Goal: Go to known website: Access a specific website the user already knows

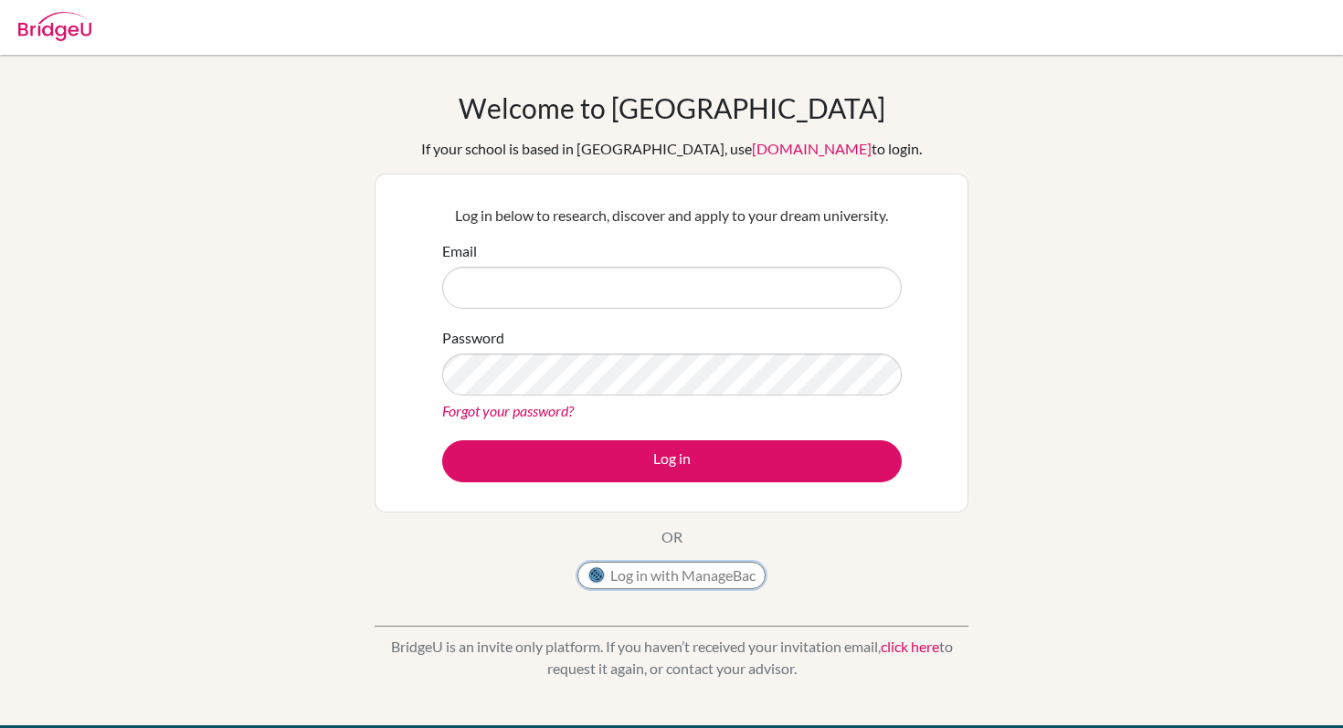
click at [678, 582] on button "Log in with ManageBac" at bounding box center [671, 575] width 188 height 27
click at [653, 593] on div "Log in with ManageBac" at bounding box center [671, 580] width 188 height 37
click at [643, 577] on button "Log in with ManageBac" at bounding box center [671, 575] width 188 height 27
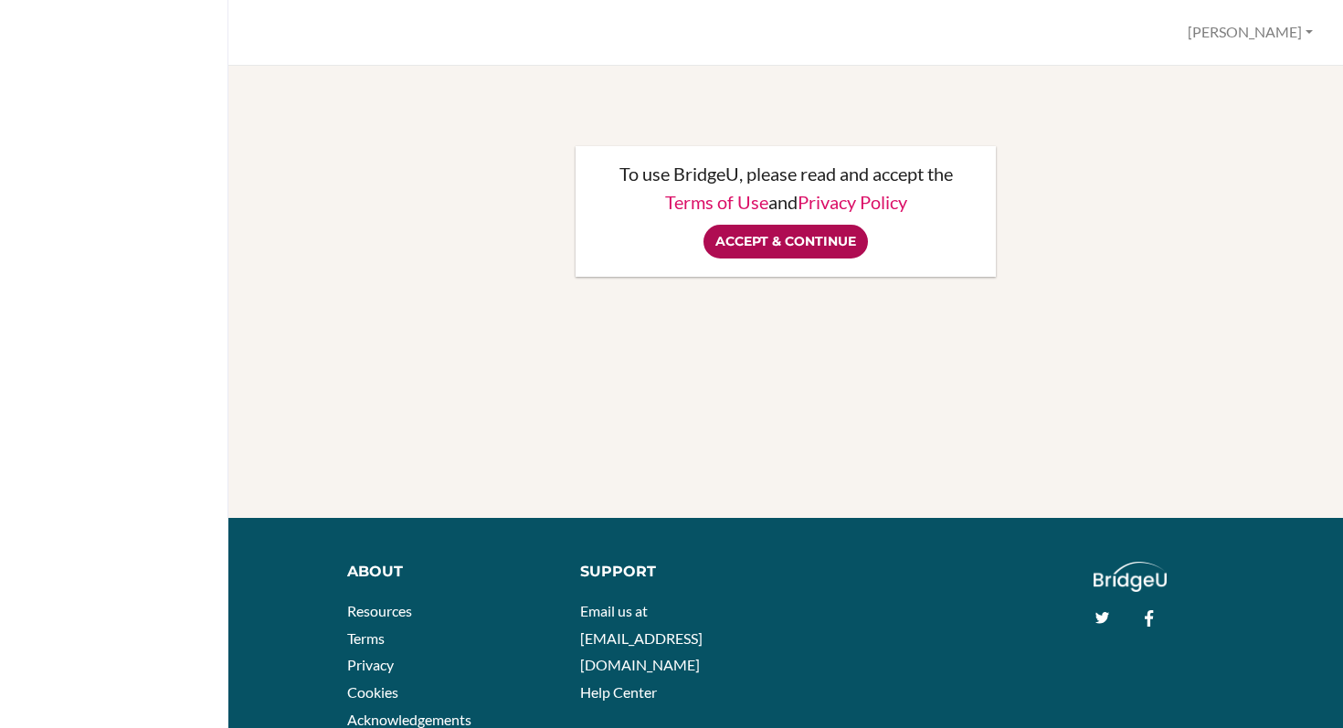
click at [810, 234] on input "Accept & Continue" at bounding box center [786, 242] width 164 height 34
